Goal: Transaction & Acquisition: Purchase product/service

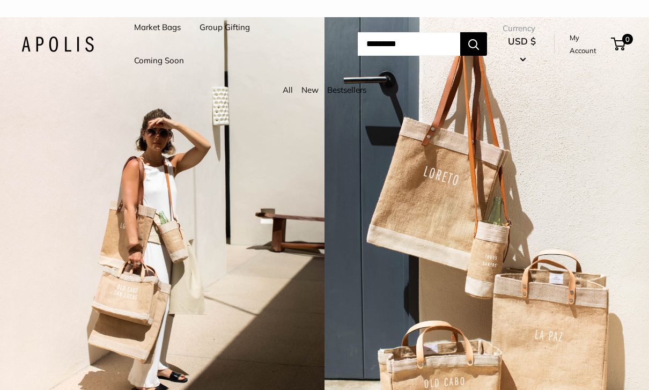
click at [285, 89] on link "All" at bounding box center [288, 90] width 10 height 10
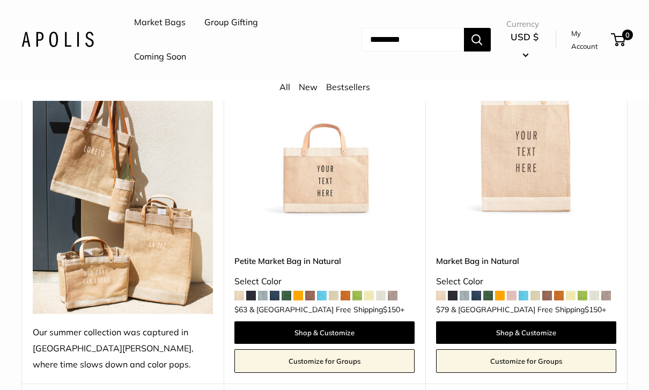
scroll to position [199, 0]
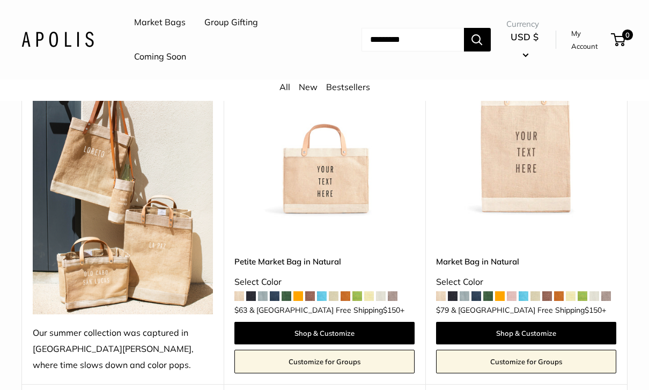
click at [342, 180] on img at bounding box center [324, 127] width 180 height 180
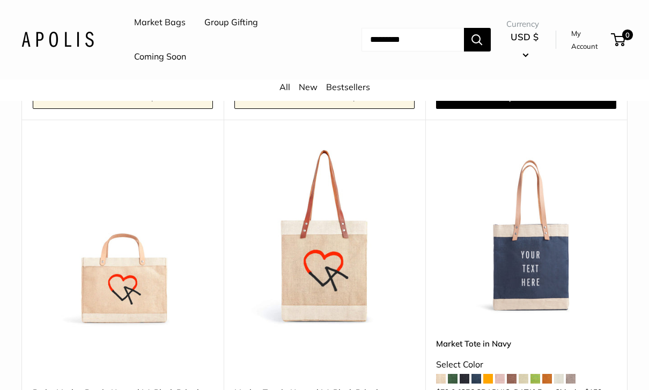
scroll to position [5286, 0]
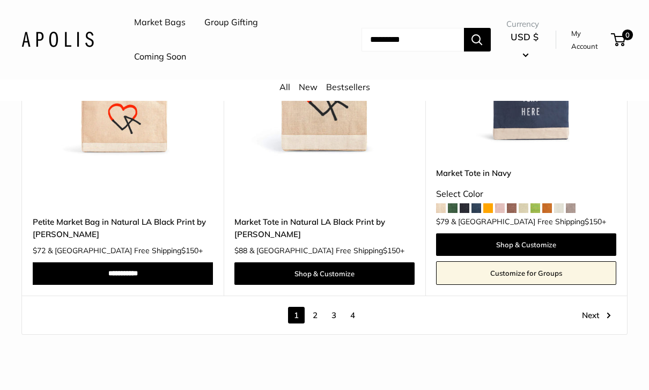
click at [598, 307] on link "Next" at bounding box center [596, 315] width 29 height 17
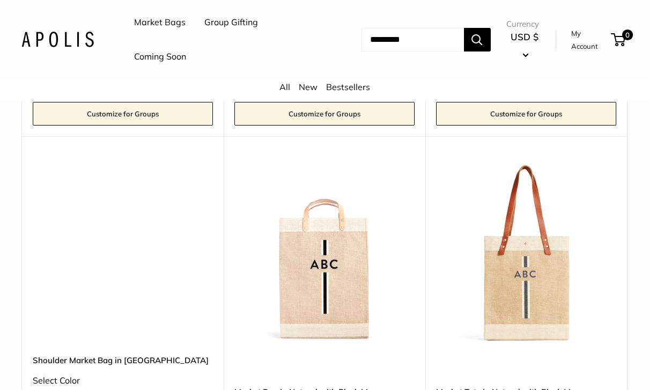
scroll to position [2106, 0]
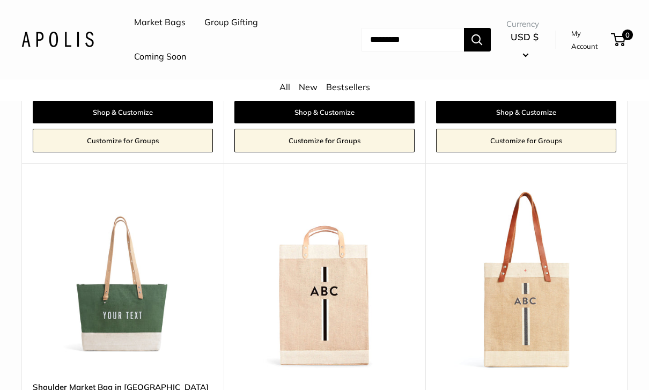
click at [434, 43] on input "Search..." at bounding box center [413, 40] width 102 height 24
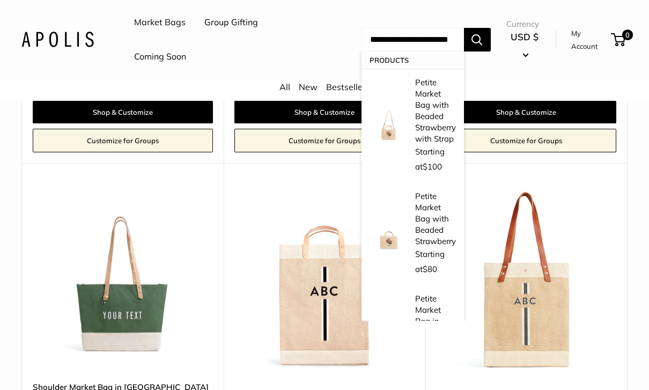
type input "**********"
click at [485, 39] on button "Search" at bounding box center [477, 40] width 27 height 24
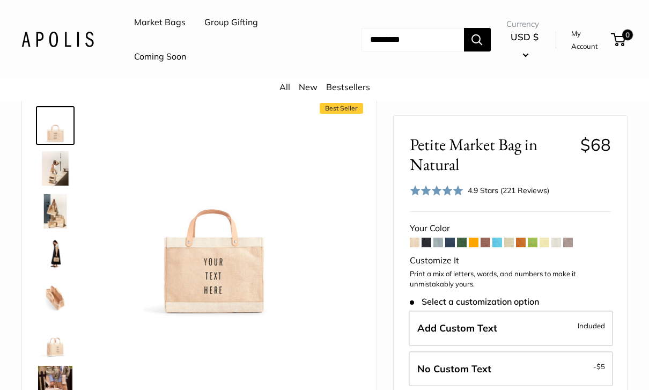
scroll to position [31, 0]
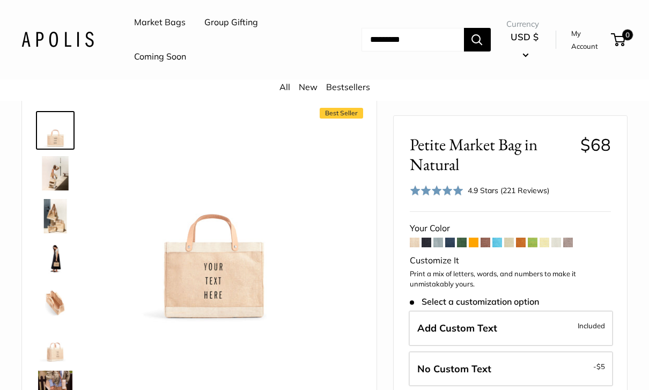
click at [53, 178] on img at bounding box center [55, 173] width 34 height 34
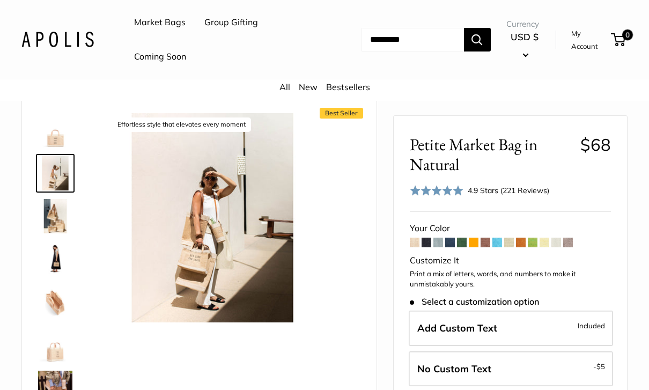
click at [50, 225] on img at bounding box center [55, 216] width 34 height 34
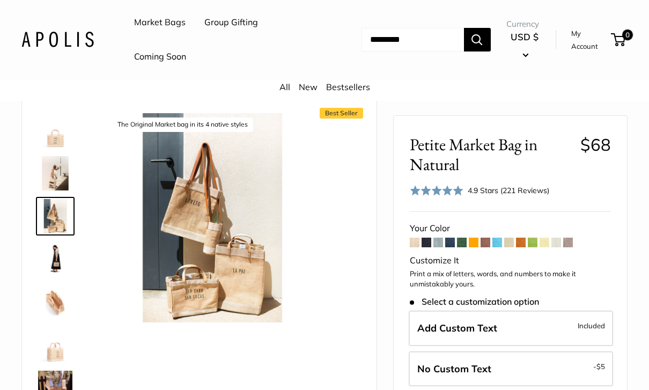
click at [53, 264] on img at bounding box center [55, 259] width 34 height 34
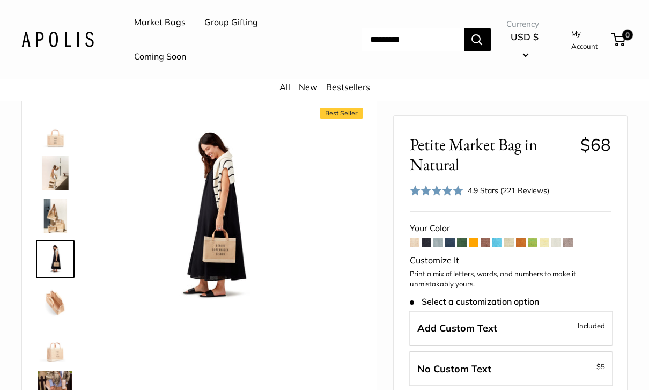
click at [48, 305] on img at bounding box center [55, 302] width 34 height 34
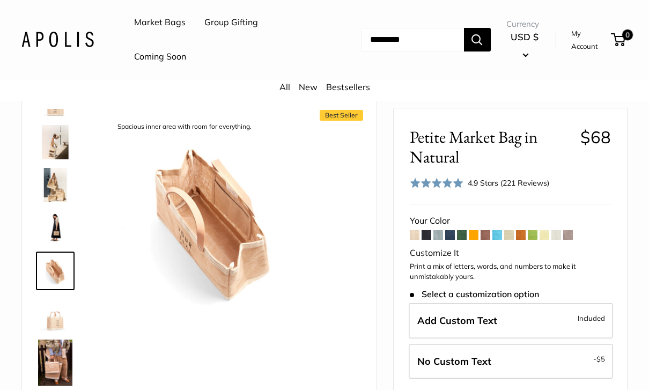
scroll to position [0, 0]
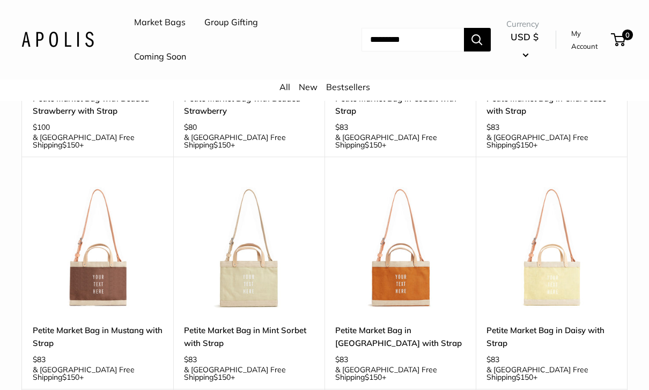
scroll to position [284, 0]
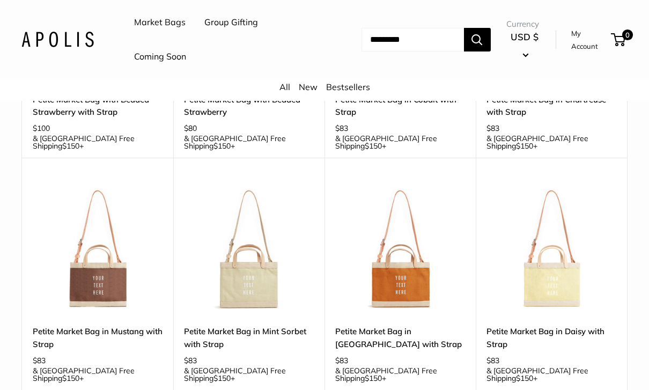
click at [406, 258] on img at bounding box center [400, 250] width 130 height 130
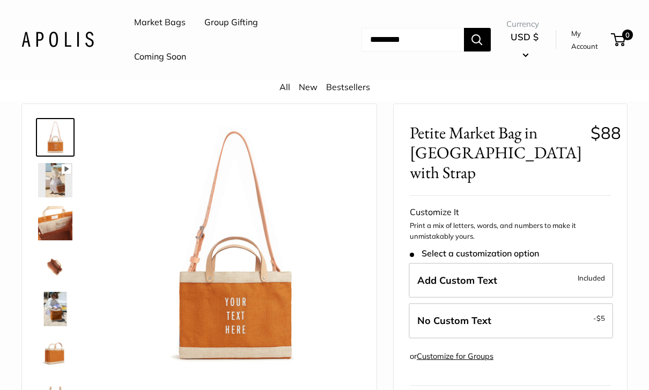
scroll to position [24, 0]
click at [61, 165] on img at bounding box center [55, 180] width 34 height 34
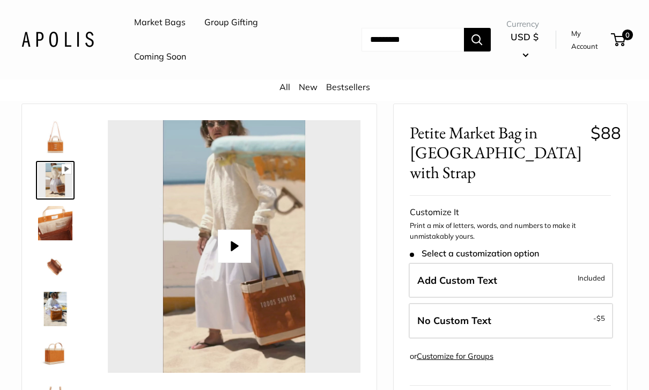
click at [60, 228] on img at bounding box center [55, 223] width 34 height 34
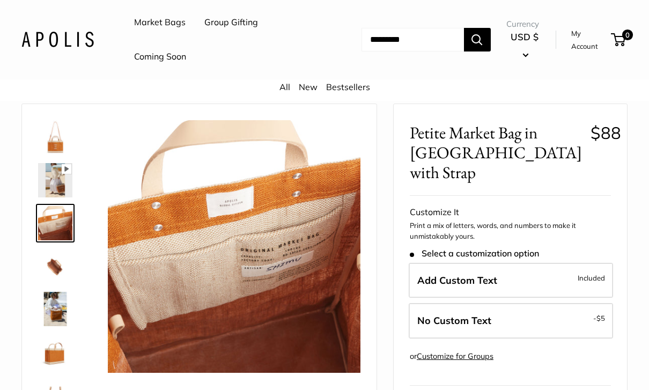
click at [56, 270] on img at bounding box center [55, 266] width 34 height 34
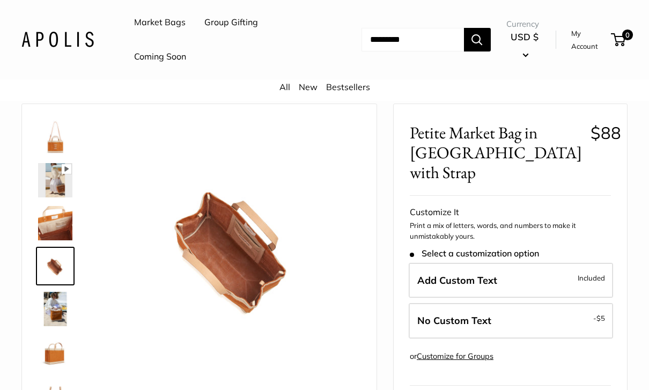
click at [56, 302] on img at bounding box center [55, 309] width 34 height 34
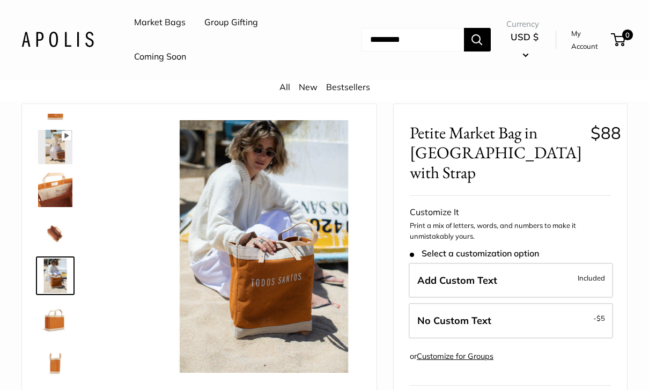
scroll to position [33, 0]
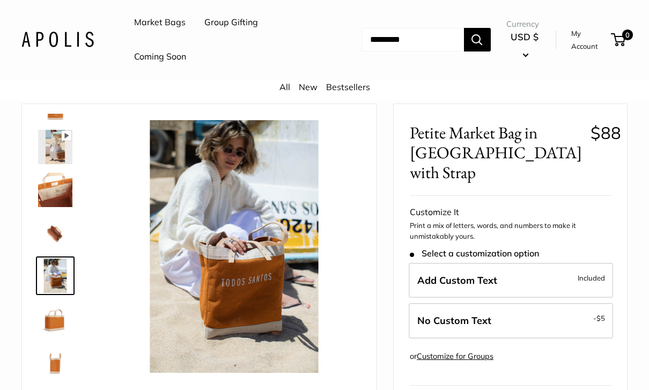
click at [349, 89] on link "Bestsellers" at bounding box center [348, 87] width 44 height 11
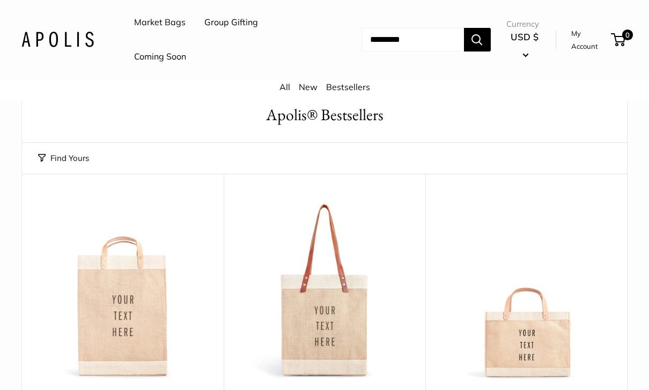
scroll to position [34, 0]
